Goal: Task Accomplishment & Management: Use online tool/utility

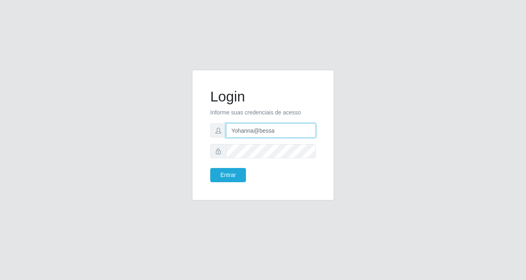
click at [275, 135] on input "Yohanna@bessa" at bounding box center [271, 130] width 90 height 14
type input "heloisa@bessa"
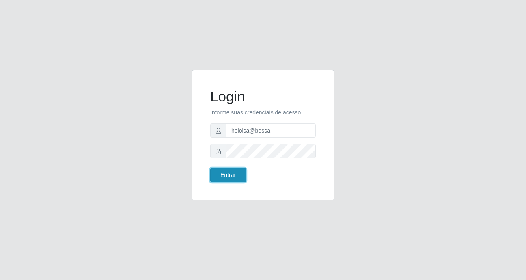
drag, startPoint x: 220, startPoint y: 182, endPoint x: 222, endPoint y: 177, distance: 5.0
click at [221, 181] on button "Entrar" at bounding box center [228, 175] width 36 height 14
click at [221, 177] on button "Entrar" at bounding box center [228, 175] width 36 height 14
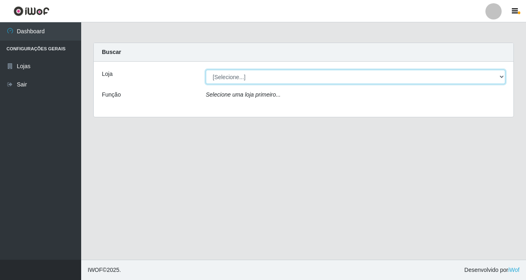
drag, startPoint x: 245, startPoint y: 71, endPoint x: 244, endPoint y: 76, distance: 4.5
click at [245, 73] on select "[Selecione...] Bemais Supermercados - B9 Bessa" at bounding box center [356, 77] width 300 height 14
select select "410"
click at [206, 70] on select "[Selecione...] Bemais Supermercados - B9 Bessa" at bounding box center [356, 77] width 300 height 14
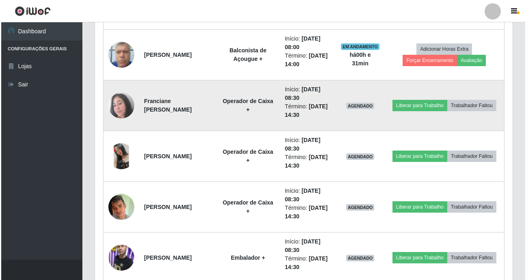
scroll to position [487, 0]
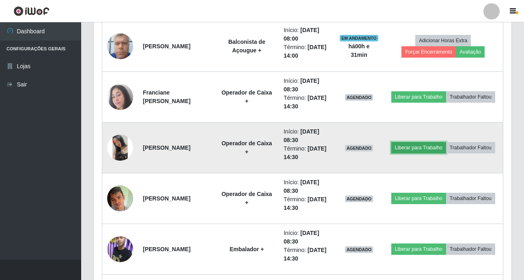
click at [432, 142] on button "Liberar para Trabalho" at bounding box center [418, 147] width 55 height 11
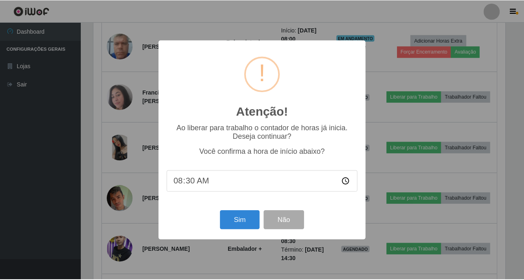
scroll to position [169, 414]
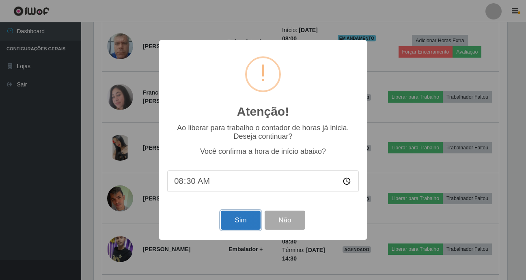
click at [246, 225] on button "Sim" at bounding box center [240, 220] width 39 height 19
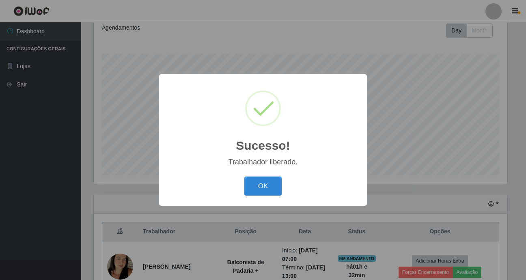
click at [240, 171] on div "Sucesso! × Trabalhador liberado. OK Cancel" at bounding box center [263, 140] width 208 height 132
click at [259, 182] on button "OK" at bounding box center [263, 186] width 38 height 19
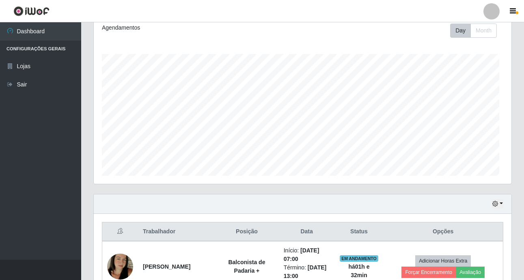
scroll to position [169, 418]
